Goal: Obtain resource: Obtain resource

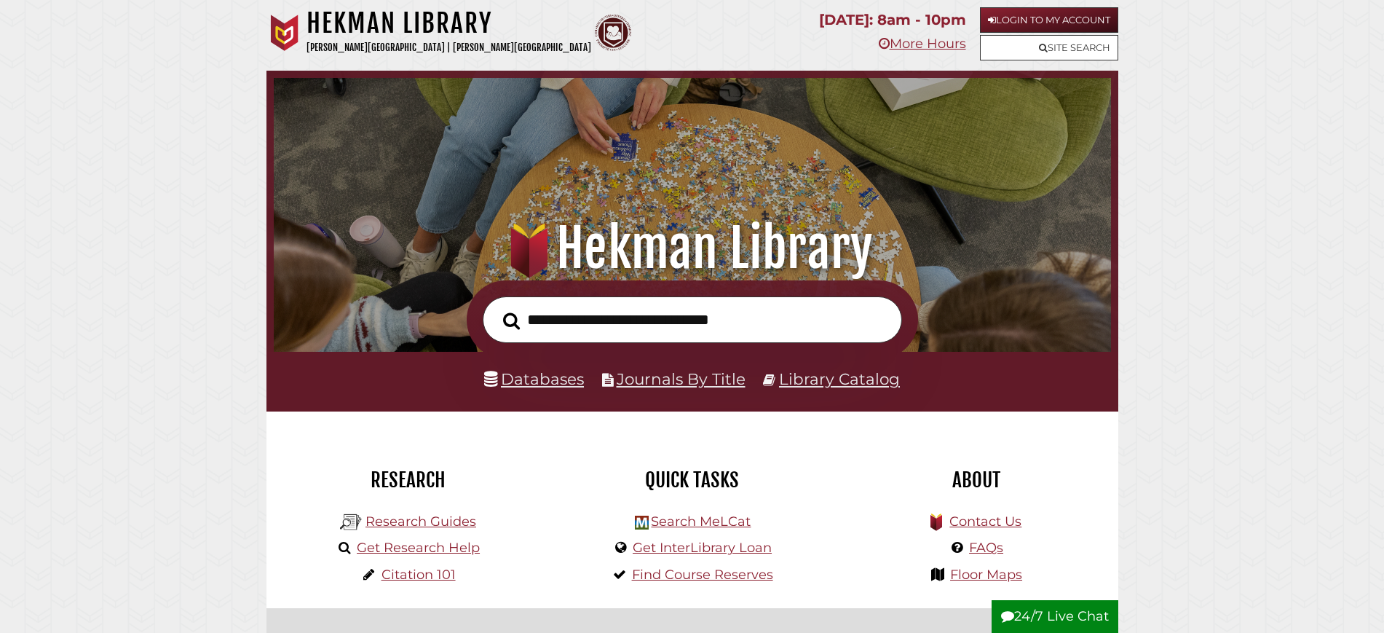
scroll to position [182, 0]
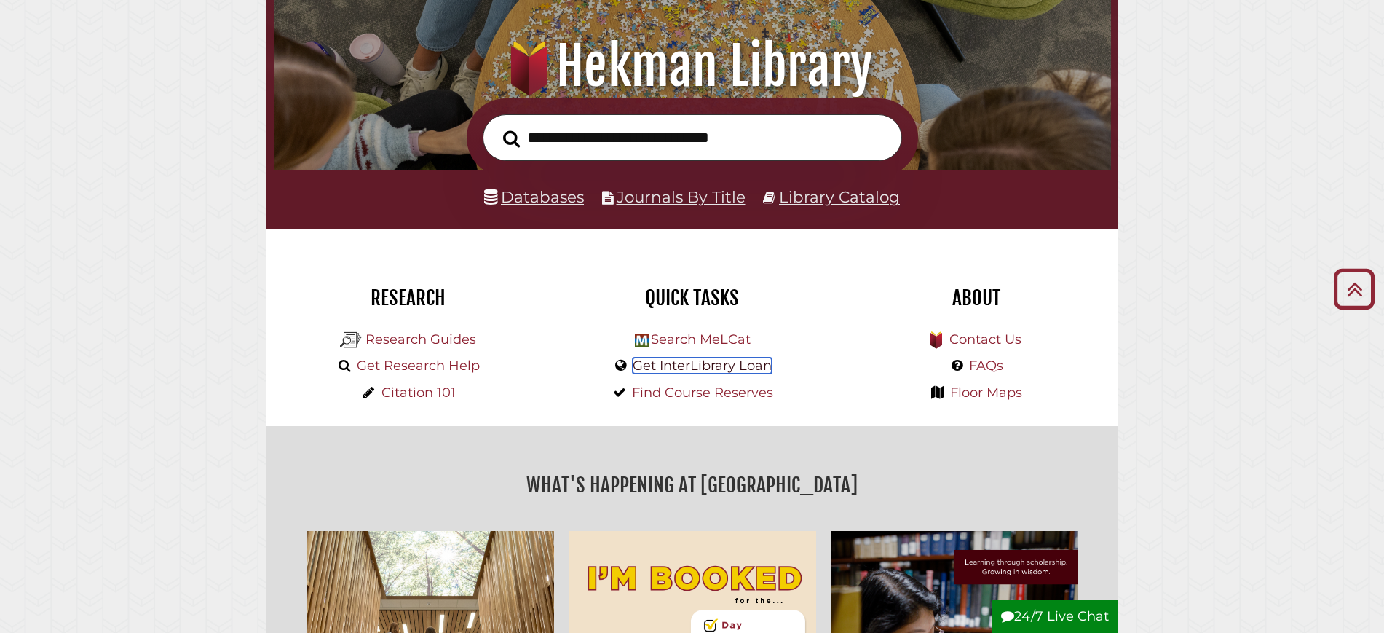
click at [687, 368] on link "Get InterLibrary Loan" at bounding box center [702, 365] width 139 height 16
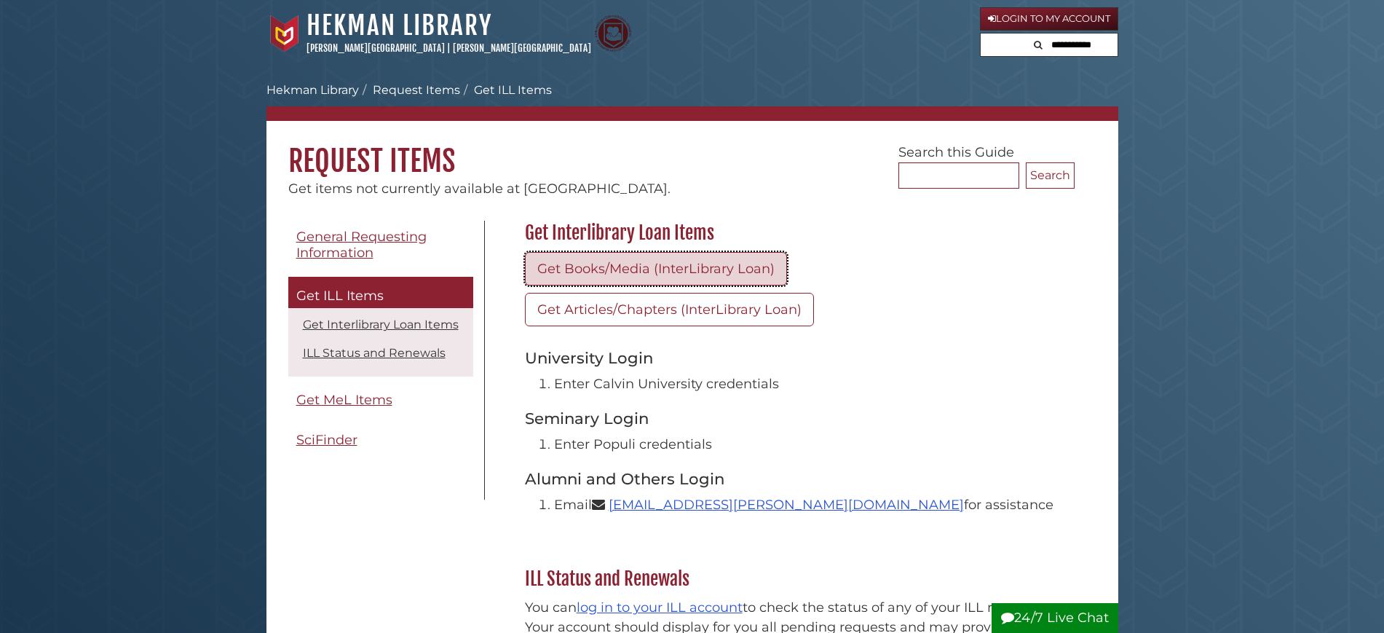
click at [640, 268] on link "Get Books/Media (InterLibrary Loan)" at bounding box center [656, 268] width 262 height 33
click at [649, 269] on link "Get Books/Media (InterLibrary Loan)" at bounding box center [656, 268] width 262 height 33
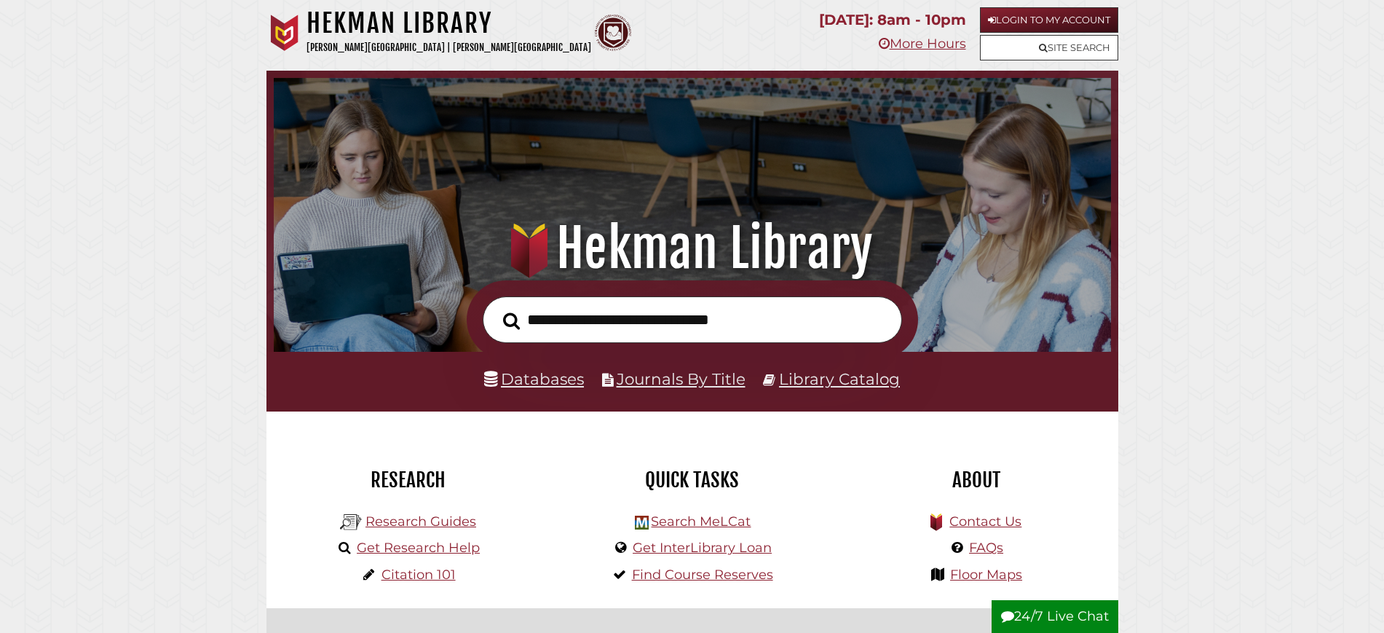
scroll to position [277, 830]
click at [682, 550] on link "Get InterLibrary Loan" at bounding box center [702, 548] width 139 height 16
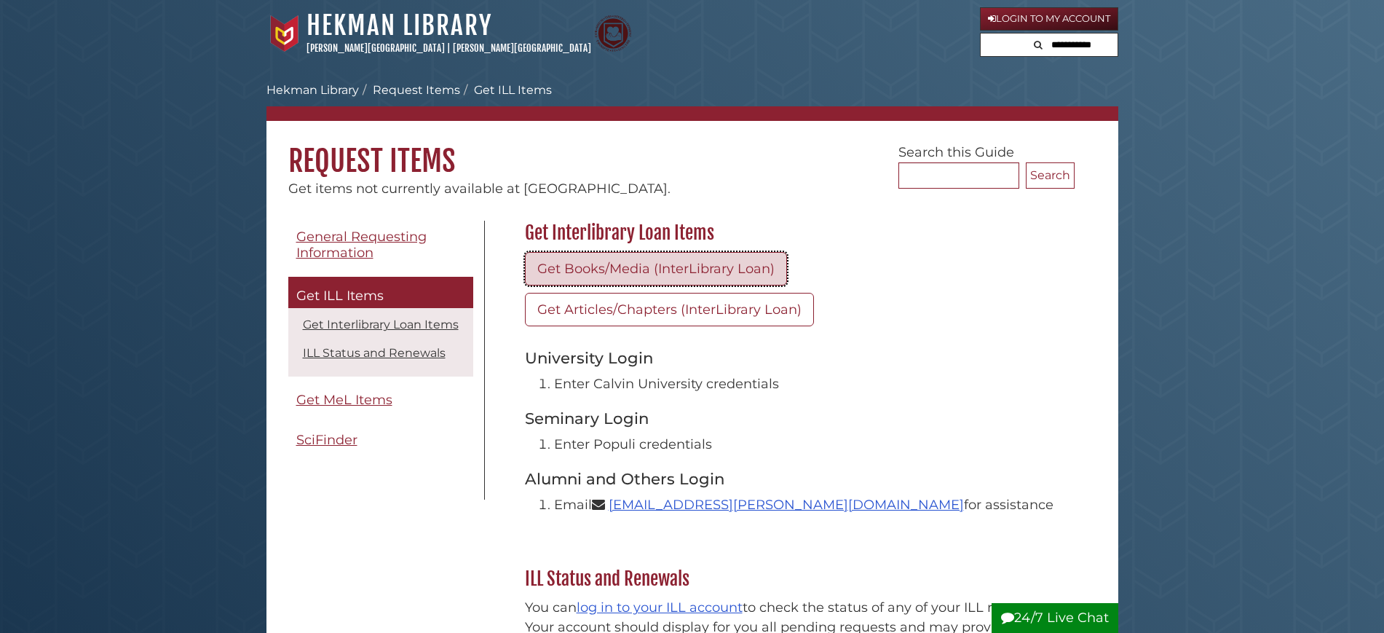
click at [671, 271] on link "Get Books/Media (InterLibrary Loan)" at bounding box center [656, 268] width 262 height 33
click at [593, 277] on link "Get Books/Media (InterLibrary Loan)" at bounding box center [656, 268] width 262 height 33
